Goal: Task Accomplishment & Management: Manage account settings

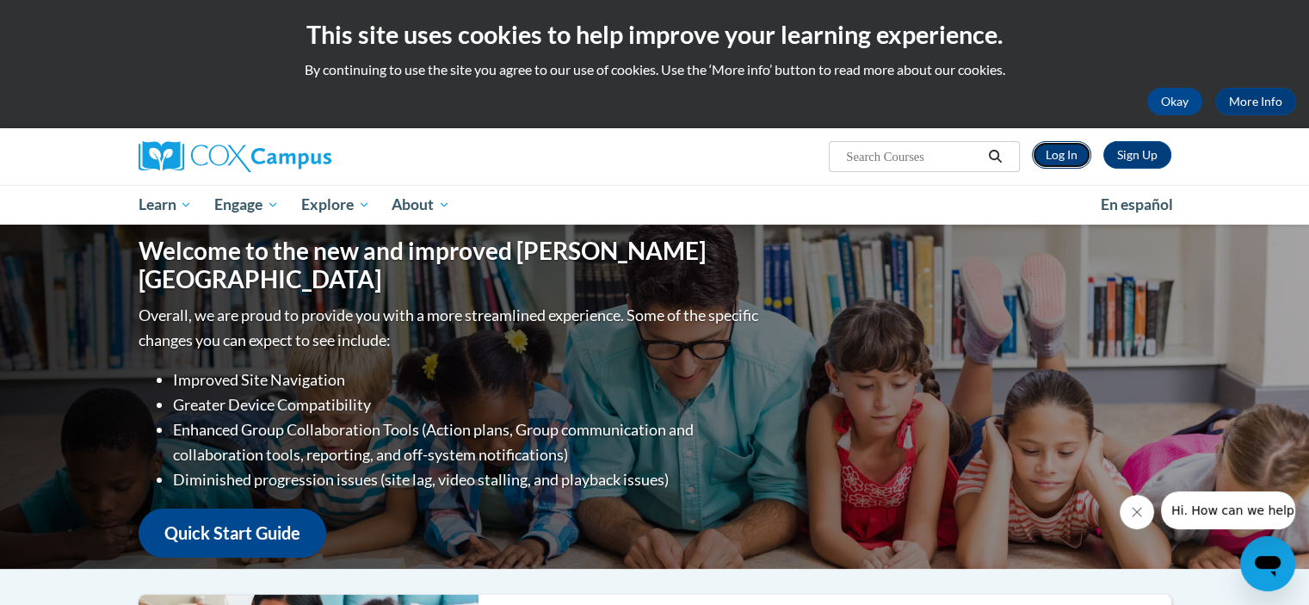
click at [1070, 155] on link "Log In" at bounding box center [1061, 155] width 59 height 28
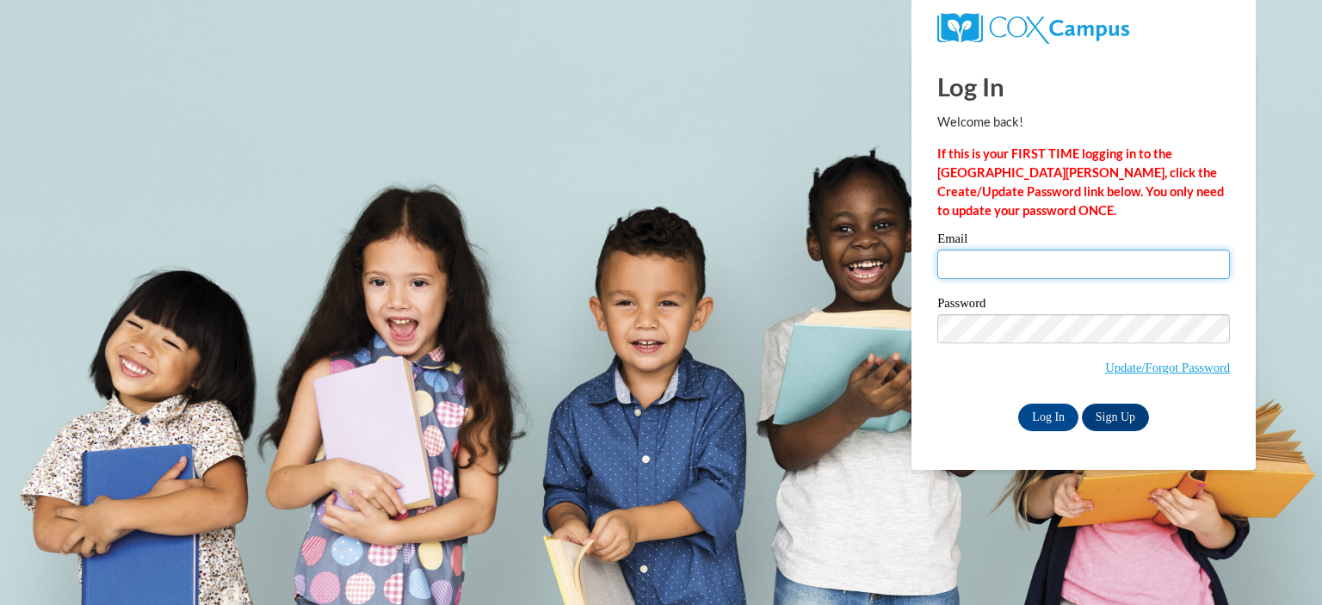
click at [968, 275] on input "Email" at bounding box center [1083, 264] width 293 height 29
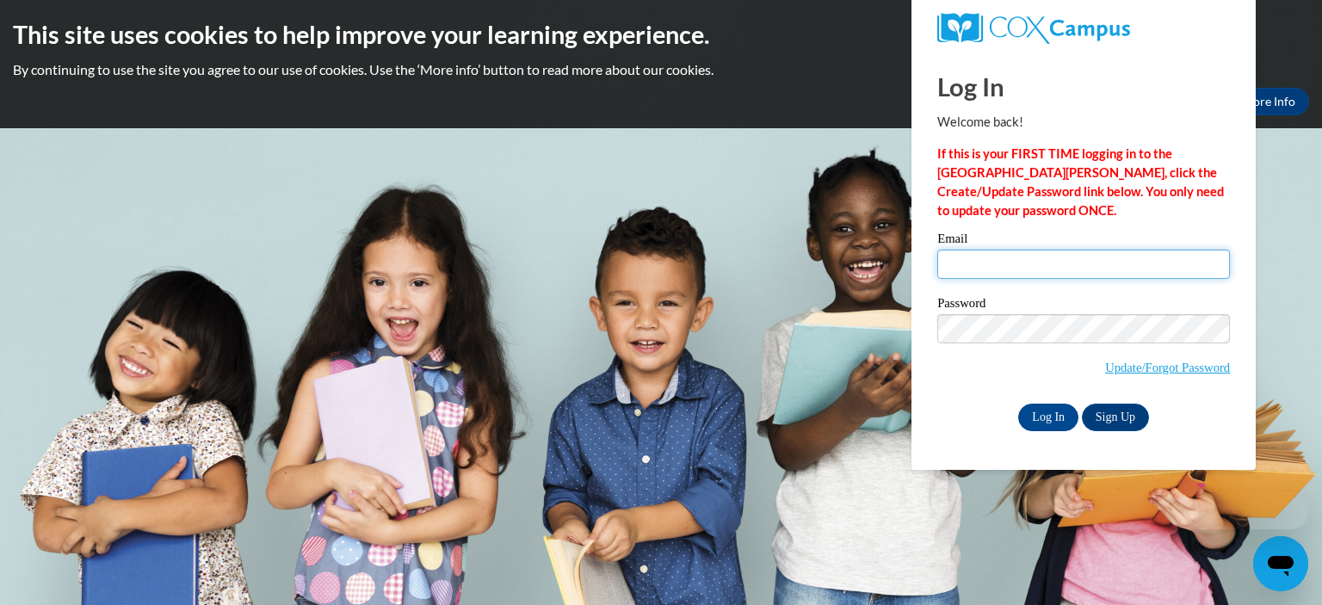
type input "csaylor@marietta-city.k12.ga.us"
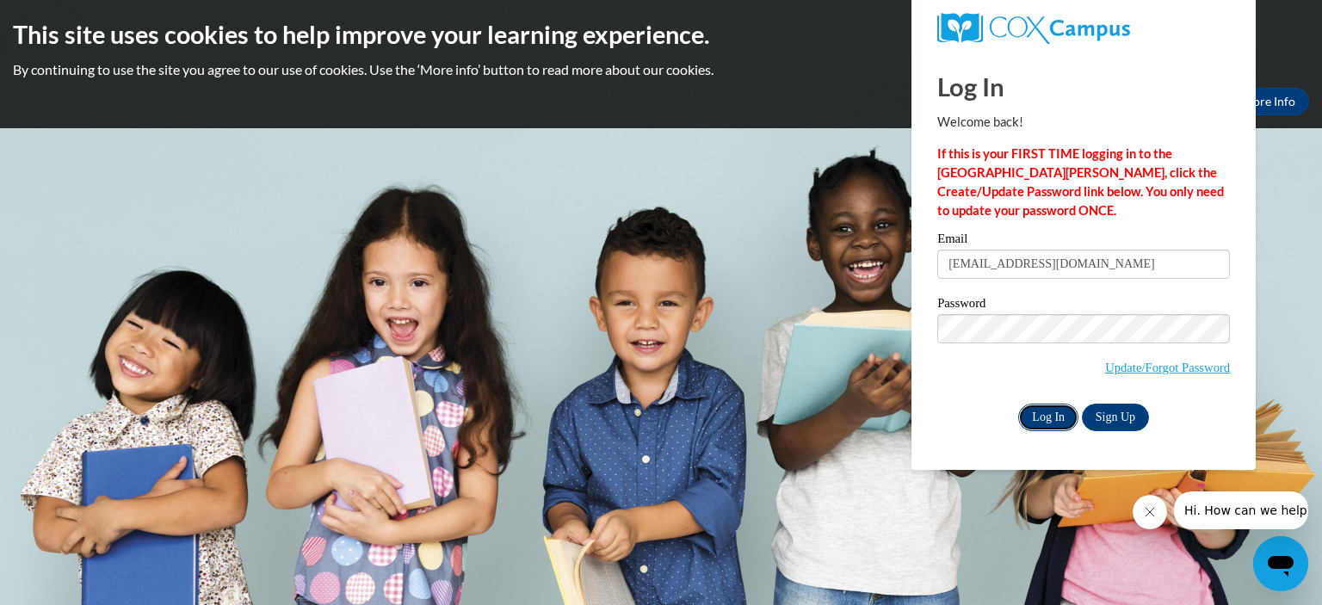
click at [1043, 414] on input "Log In" at bounding box center [1048, 418] width 60 height 28
